Goal: Find specific page/section: Find specific page/section

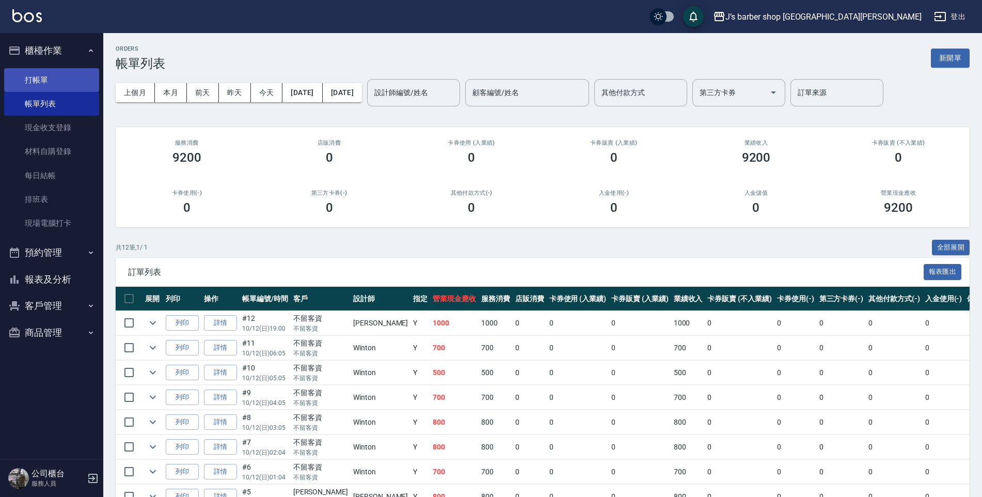
click at [33, 87] on link "打帳單" at bounding box center [51, 80] width 95 height 24
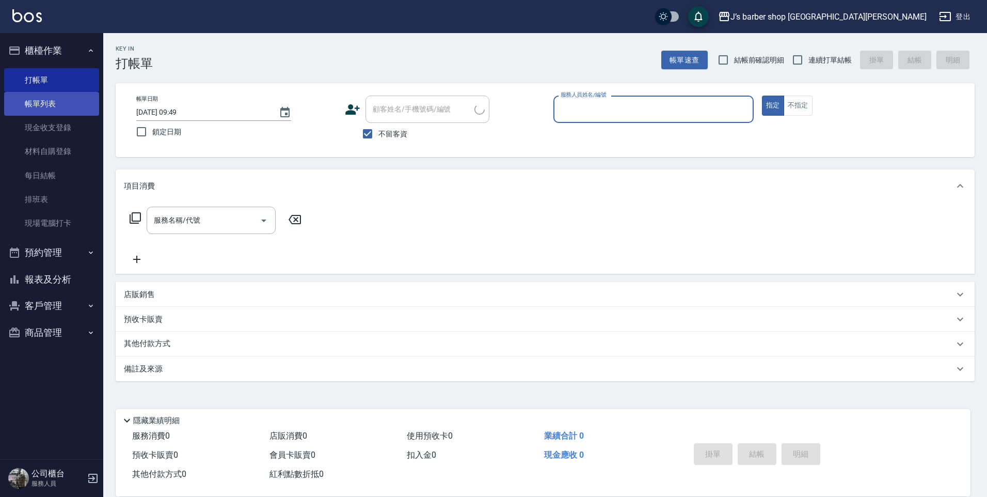
click at [43, 107] on link "帳單列表" at bounding box center [51, 104] width 95 height 24
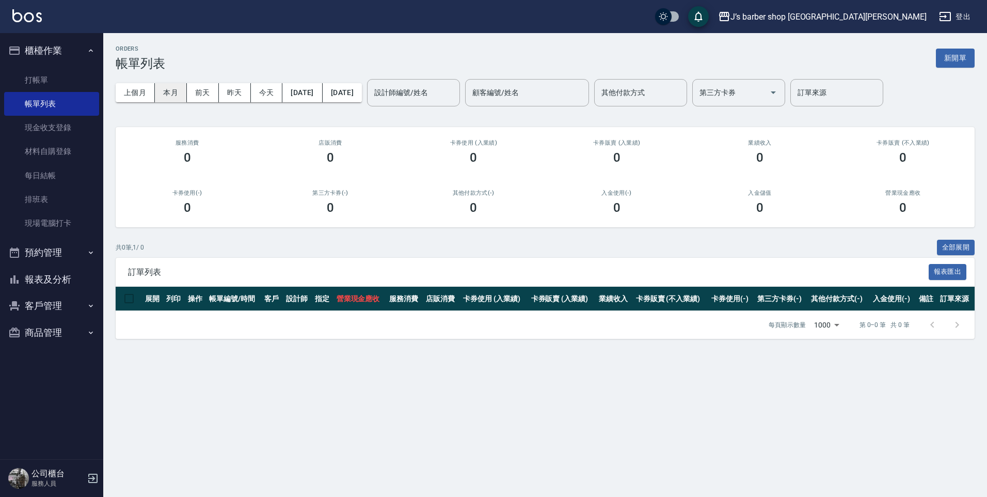
click at [180, 91] on button "本月" at bounding box center [171, 92] width 32 height 19
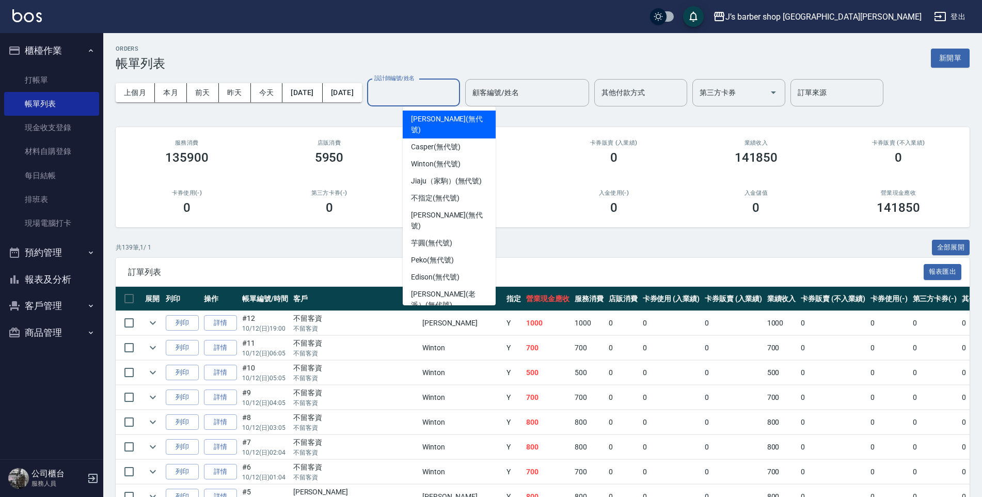
click at [434, 89] on input "設計師編號/姓名" at bounding box center [414, 93] width 84 height 18
click at [438, 117] on span "[PERSON_NAME] (無代號)" at bounding box center [449, 125] width 76 height 22
type input "[PERSON_NAME](無代號)"
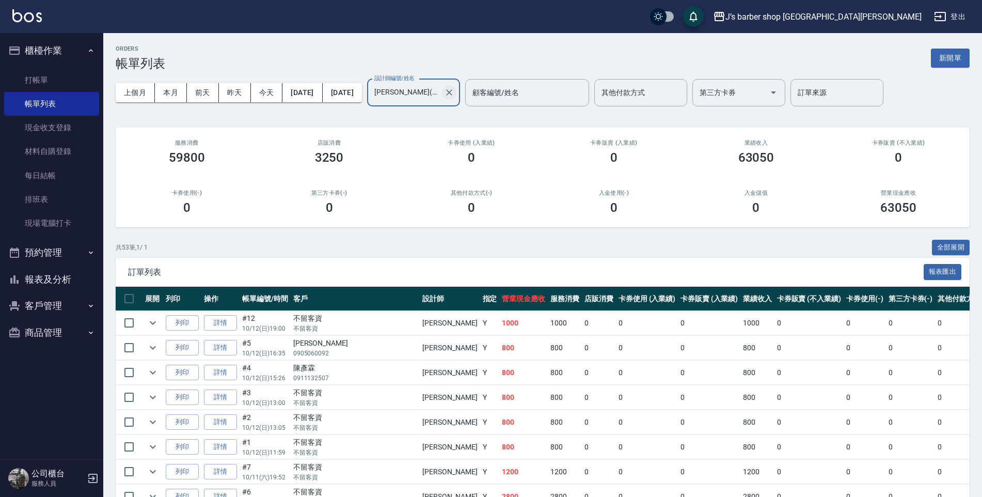
click at [454, 93] on icon "Clear" at bounding box center [449, 92] width 10 height 10
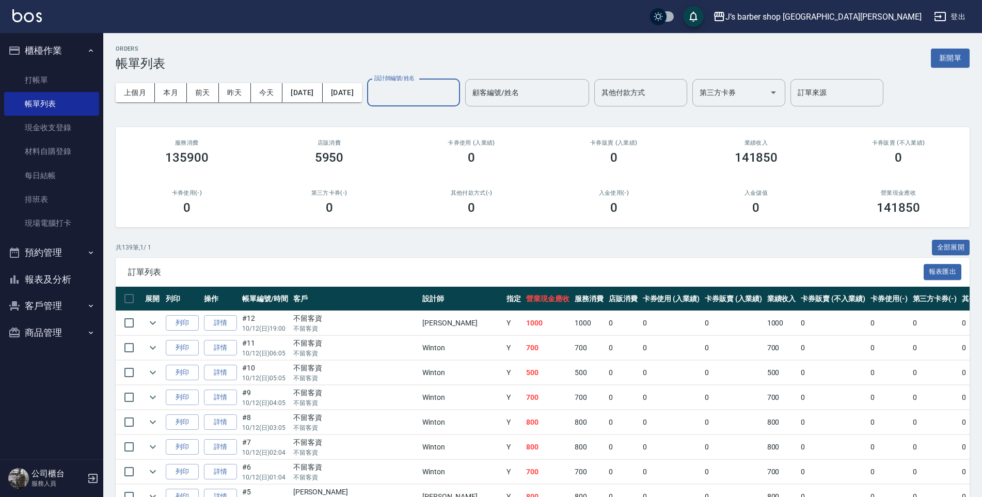
click at [429, 85] on input "設計師編號/姓名" at bounding box center [414, 93] width 84 height 18
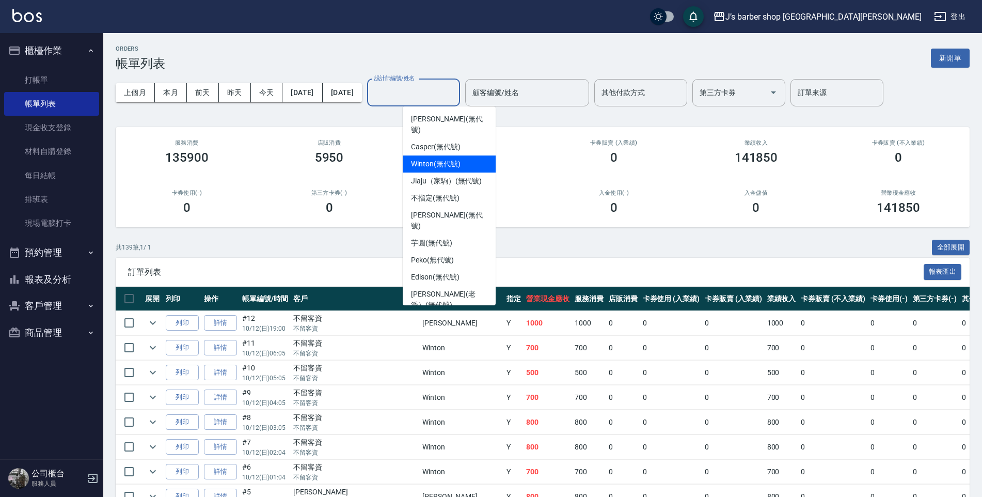
click at [427, 159] on div "Winton (無代號)" at bounding box center [449, 163] width 93 height 17
type input "Winton(無代號)"
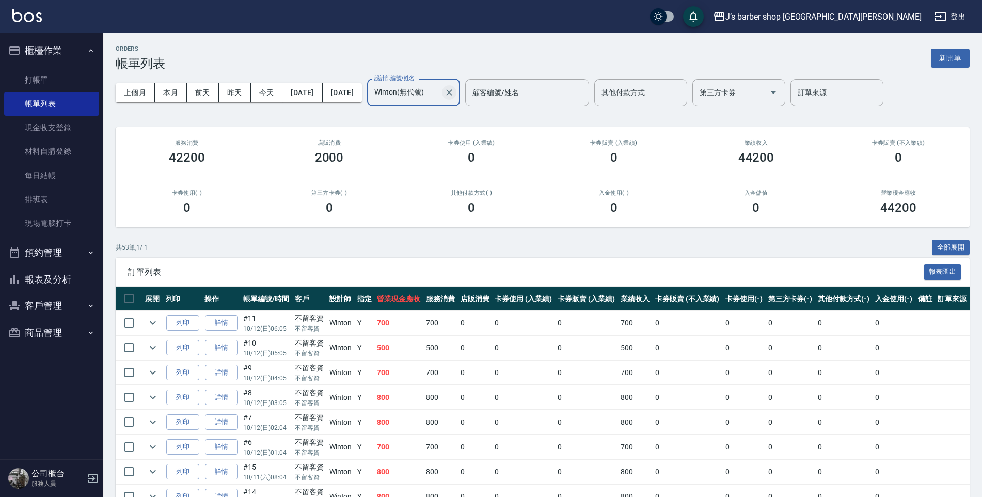
click at [454, 92] on icon "Clear" at bounding box center [449, 92] width 10 height 10
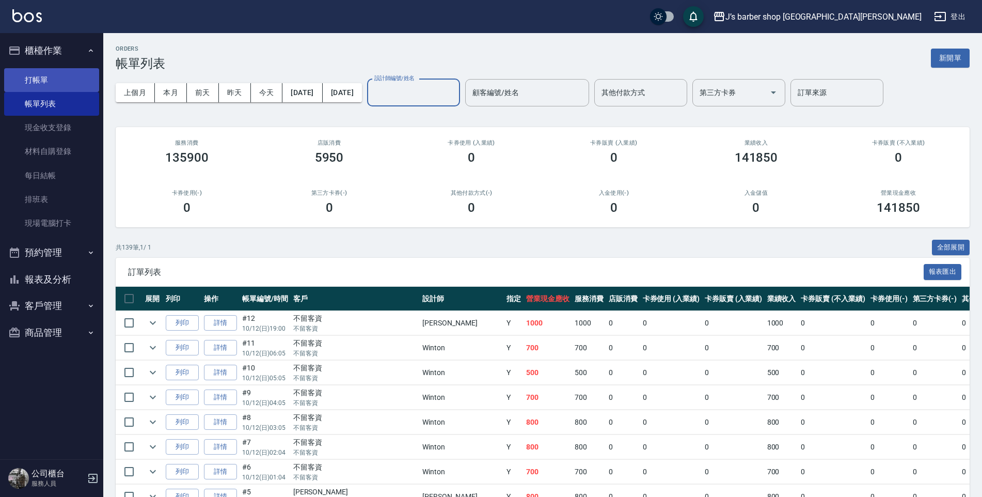
click at [40, 86] on link "打帳單" at bounding box center [51, 80] width 95 height 24
